Goal: Task Accomplishment & Management: Complete application form

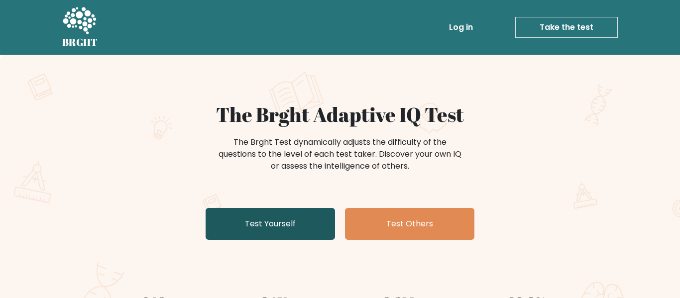
click at [289, 218] on link "Test Yourself" at bounding box center [269, 224] width 129 height 32
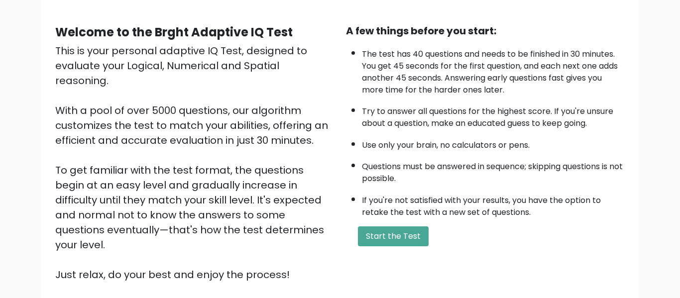
scroll to position [80, 0]
click at [394, 221] on div "A few things before you start: The test has 40 questions and needs to be finish…" at bounding box center [485, 152] width 291 height 259
click at [398, 229] on button "Start the Test" at bounding box center [393, 236] width 71 height 20
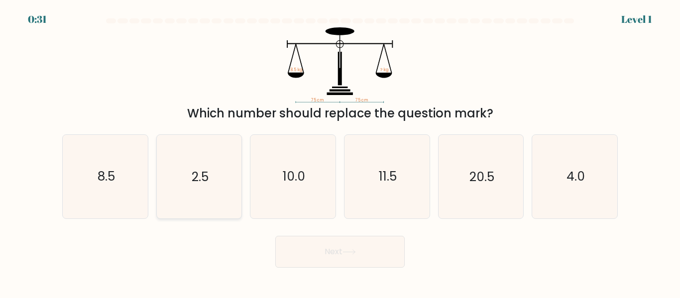
click at [203, 198] on icon "2.5" at bounding box center [198, 176] width 83 height 83
click at [340, 152] on input "b. 2.5" at bounding box center [340, 150] width 0 height 2
radio input "true"
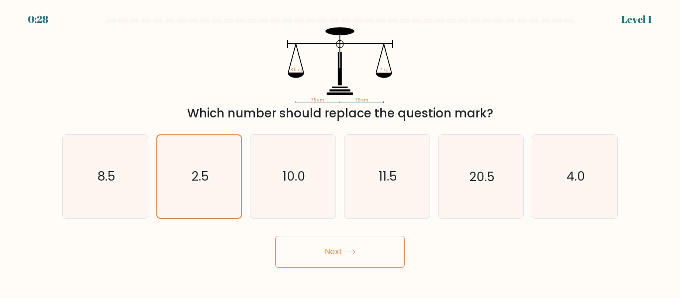
click at [293, 250] on button "Next" at bounding box center [339, 252] width 129 height 32
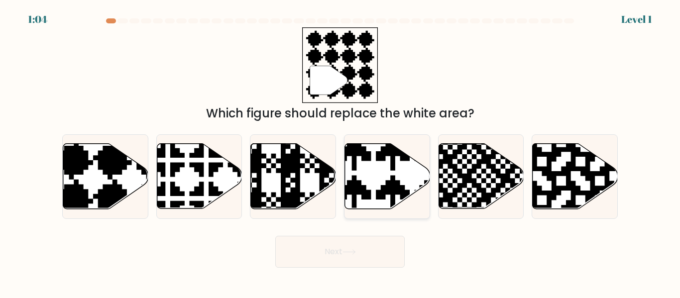
click at [397, 182] on icon at bounding box center [411, 211] width 149 height 149
click at [340, 152] on input "d." at bounding box center [340, 150] width 0 height 2
radio input "true"
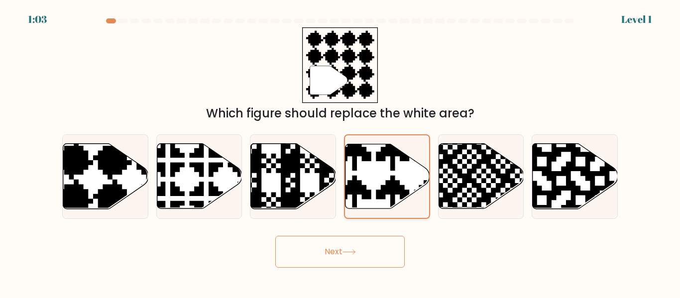
click at [388, 181] on icon at bounding box center [411, 210] width 147 height 147
click at [340, 152] on input "d." at bounding box center [340, 150] width 0 height 2
click at [320, 243] on button "Next" at bounding box center [339, 252] width 129 height 32
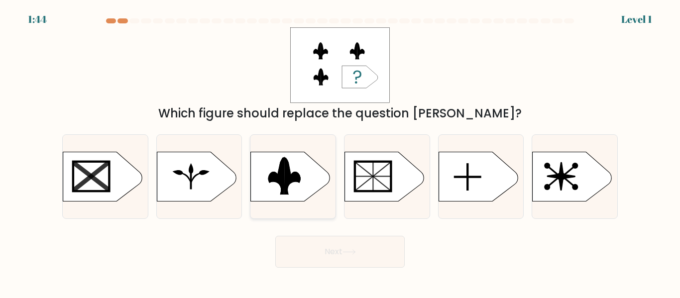
click at [301, 193] on rect at bounding box center [245, 150] width 221 height 168
click at [340, 152] on input "c." at bounding box center [340, 150] width 0 height 2
radio input "true"
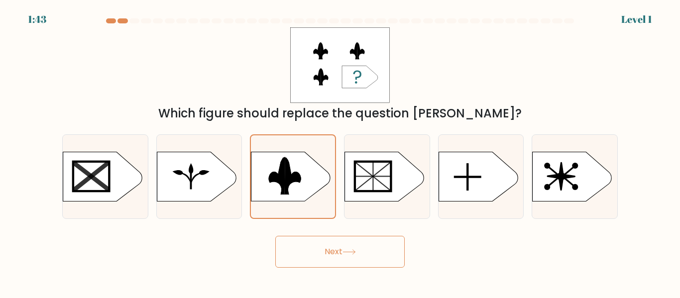
click at [333, 243] on button "Next" at bounding box center [339, 252] width 129 height 32
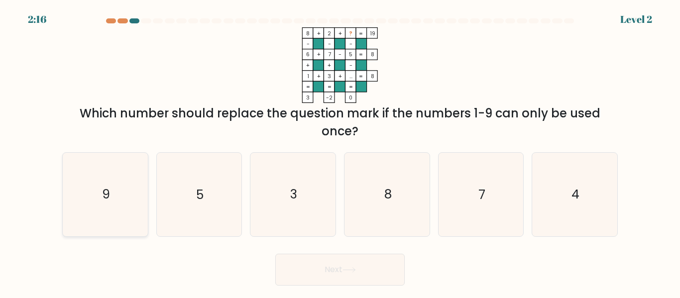
click at [94, 177] on icon "9" at bounding box center [105, 194] width 83 height 83
click at [340, 152] on input "a. 9" at bounding box center [340, 150] width 0 height 2
radio input "true"
click at [302, 262] on button "Next" at bounding box center [339, 270] width 129 height 32
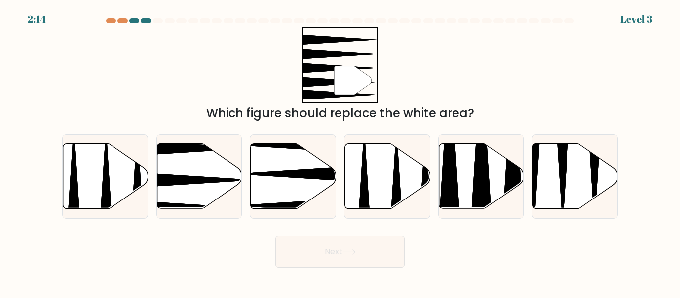
click at [302, 277] on body "2:14 Level 3" at bounding box center [340, 149] width 680 height 298
click at [226, 171] on icon at bounding box center [199, 176] width 85 height 65
click at [340, 152] on input "b." at bounding box center [340, 150] width 0 height 2
radio input "true"
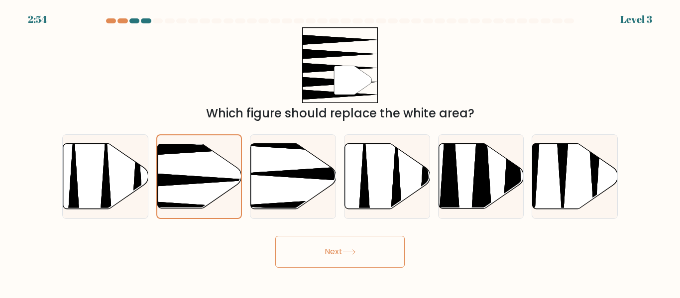
click at [327, 255] on button "Next" at bounding box center [339, 252] width 129 height 32
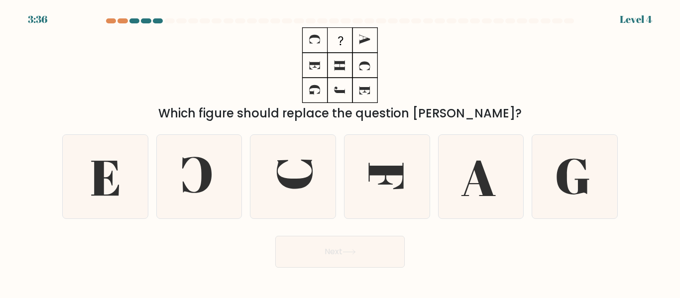
click at [141, 20] on div at bounding box center [146, 20] width 10 height 5
click at [154, 23] on div at bounding box center [158, 20] width 10 height 5
click at [117, 19] on div at bounding box center [122, 20] width 10 height 5
click at [107, 17] on div "3:34 Level 4" at bounding box center [340, 13] width 680 height 27
click at [110, 21] on div at bounding box center [111, 20] width 10 height 5
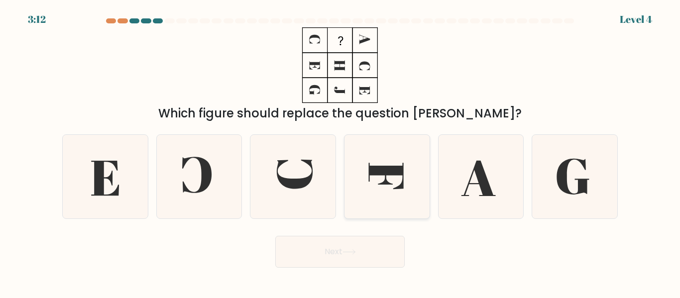
click at [385, 179] on icon at bounding box center [385, 176] width 35 height 26
click at [340, 152] on input "d." at bounding box center [340, 150] width 0 height 2
radio input "true"
click at [363, 250] on button "Next" at bounding box center [339, 252] width 129 height 32
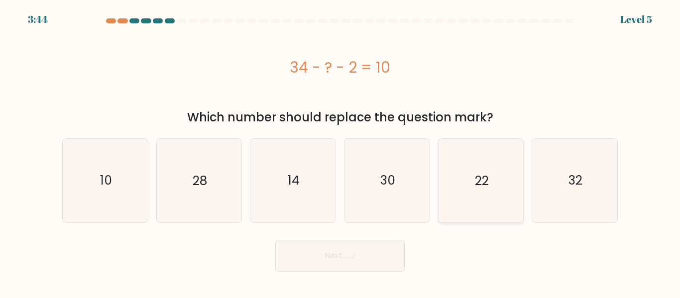
click at [475, 159] on icon "22" at bounding box center [480, 180] width 83 height 83
click at [340, 152] on input "e. 22" at bounding box center [340, 150] width 0 height 2
radio input "true"
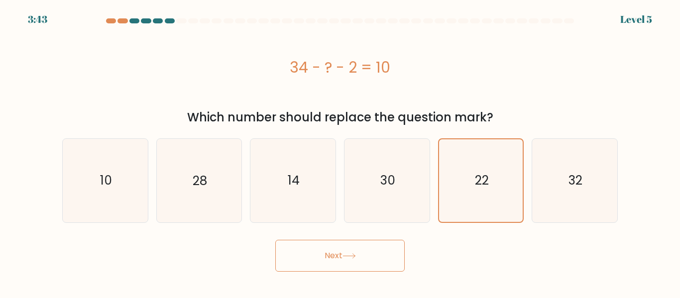
click at [363, 256] on button "Next" at bounding box center [339, 256] width 129 height 32
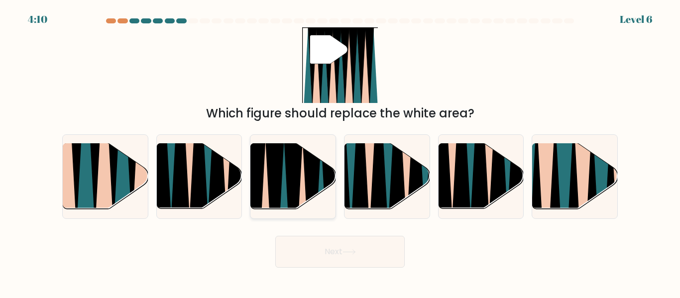
click at [287, 187] on icon at bounding box center [293, 212] width 19 height 170
click at [340, 152] on input "c." at bounding box center [340, 150] width 0 height 2
radio input "true"
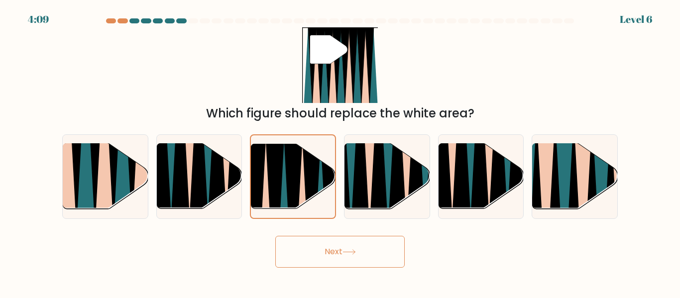
click at [335, 264] on button "Next" at bounding box center [339, 252] width 129 height 32
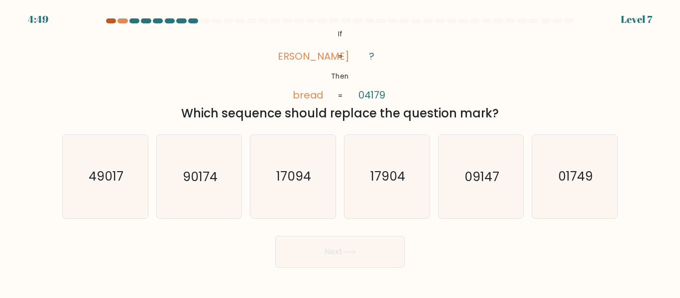
click at [110, 20] on div at bounding box center [111, 20] width 10 height 5
click at [123, 180] on icon "49017" at bounding box center [105, 176] width 83 height 83
click at [340, 152] on input "a. 49017" at bounding box center [340, 150] width 0 height 2
radio input "true"
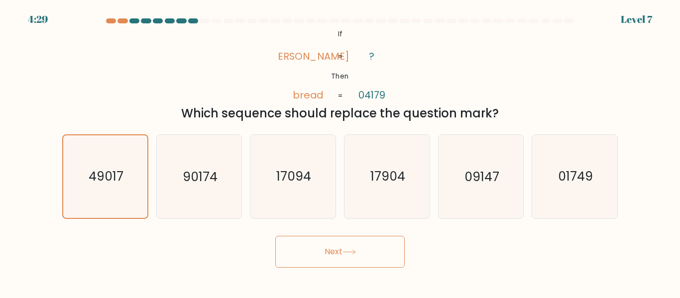
click at [342, 250] on button "Next" at bounding box center [339, 252] width 129 height 32
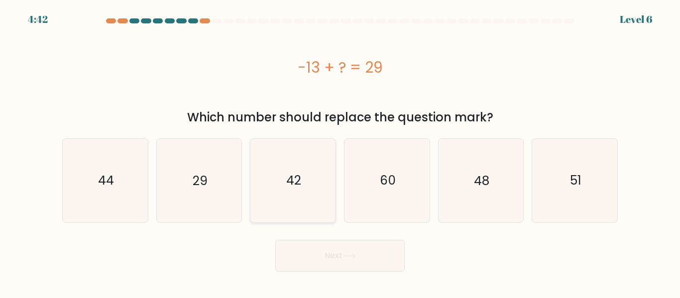
click at [291, 148] on icon "42" at bounding box center [292, 180] width 83 height 83
click at [340, 149] on input "c. 42" at bounding box center [340, 150] width 0 height 2
radio input "true"
click at [317, 238] on div "Next" at bounding box center [339, 253] width 567 height 37
click at [319, 243] on button "Next" at bounding box center [339, 256] width 129 height 32
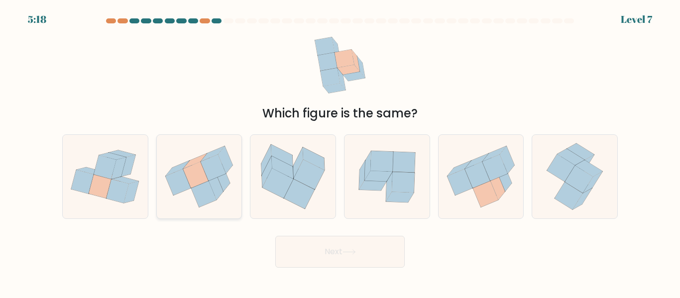
click at [220, 170] on icon at bounding box center [213, 167] width 25 height 26
click at [340, 152] on input "b." at bounding box center [340, 150] width 0 height 2
radio input "true"
click at [320, 242] on button "Next" at bounding box center [339, 252] width 129 height 32
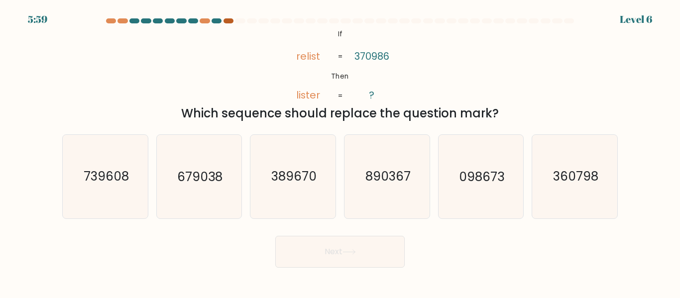
click at [228, 22] on div at bounding box center [228, 20] width 10 height 5
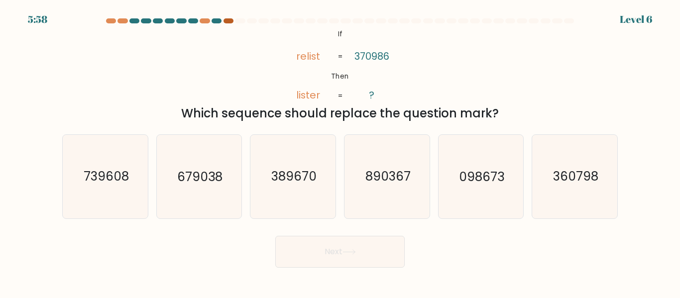
click at [228, 22] on div at bounding box center [228, 20] width 10 height 5
click at [477, 196] on icon "098673" at bounding box center [480, 176] width 83 height 83
click at [340, 152] on input "e. 098673" at bounding box center [340, 150] width 0 height 2
radio input "true"
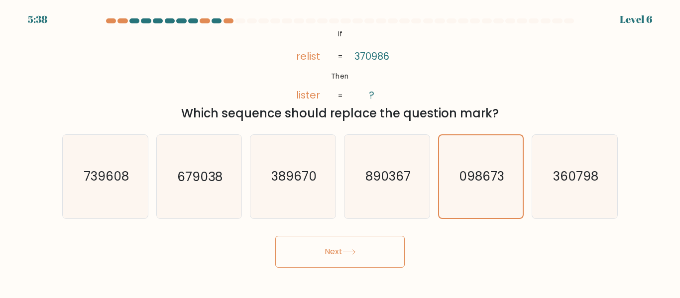
click at [308, 249] on button "Next" at bounding box center [339, 252] width 129 height 32
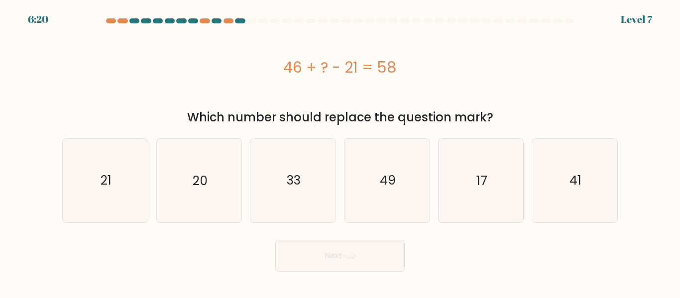
click at [243, 18] on div at bounding box center [240, 20] width 10 height 5
click at [256, 21] on div at bounding box center [252, 20] width 10 height 5
click at [256, 20] on div at bounding box center [252, 20] width 10 height 5
click at [485, 190] on icon "17" at bounding box center [480, 180] width 83 height 83
click at [340, 152] on input "e. 17" at bounding box center [340, 150] width 0 height 2
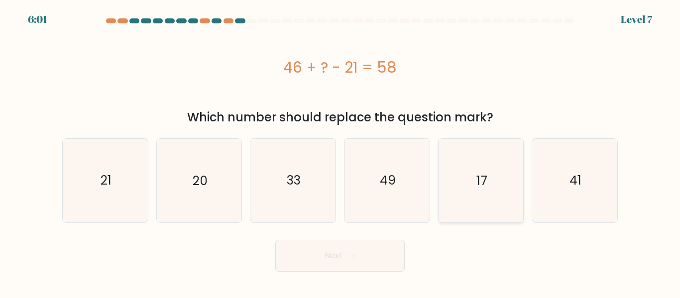
radio input "true"
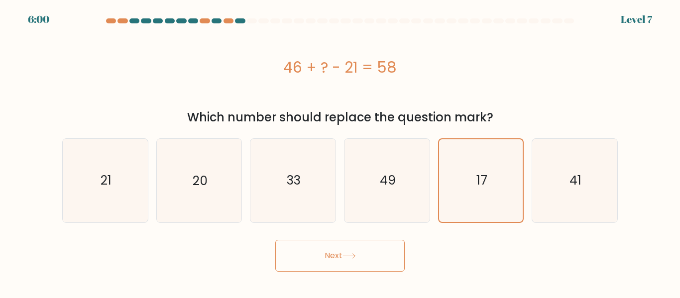
click at [349, 258] on icon at bounding box center [348, 255] width 13 height 5
